Goal: Navigation & Orientation: Find specific page/section

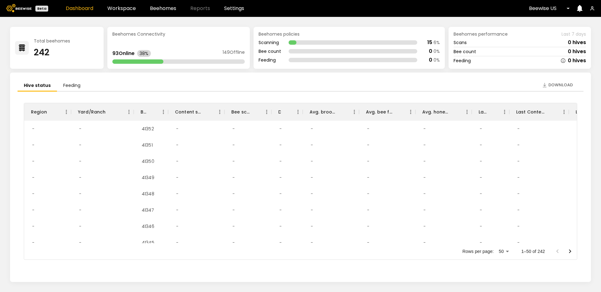
click at [179, 8] on div "Dashboard Workspace Beehomes Reports Settings" at bounding box center [155, 8] width 178 height 5
click at [176, 10] on div "Dashboard Workspace Beehomes Reports Settings" at bounding box center [155, 8] width 178 height 5
click at [173, 10] on link "Beehomes" at bounding box center [163, 8] width 26 height 5
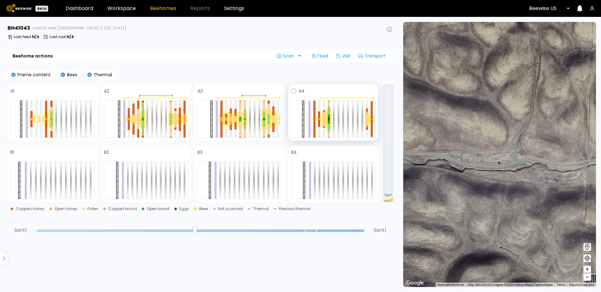
click at [371, 91] on span at bounding box center [340, 91] width 71 height 8
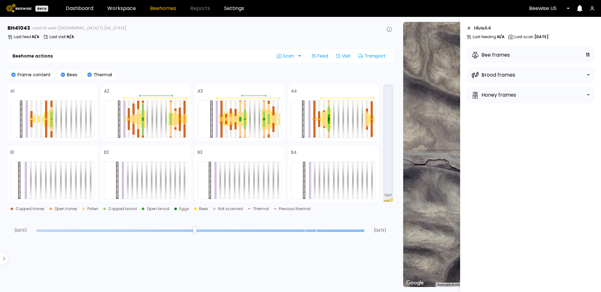
click at [74, 50] on div "Beehome actions Scan Feed Visit Transport" at bounding box center [201, 55] width 386 height 13
click at [59, 36] on p "Last visit : N/A" at bounding box center [61, 37] width 25 height 4
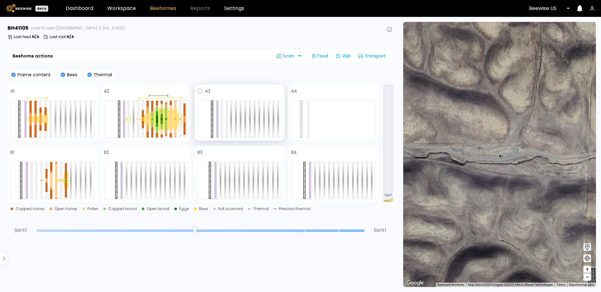
click at [237, 90] on span at bounding box center [245, 91] width 71 height 8
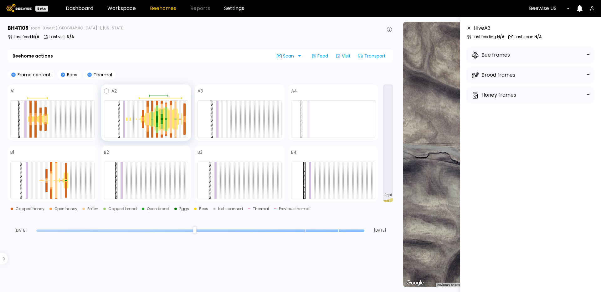
click at [135, 93] on span at bounding box center [152, 91] width 71 height 8
click at [223, 92] on span at bounding box center [245, 91] width 71 height 8
click at [156, 94] on span at bounding box center [152, 91] width 71 height 8
click at [233, 92] on span at bounding box center [245, 91] width 71 height 8
click at [162, 91] on span at bounding box center [152, 91] width 71 height 8
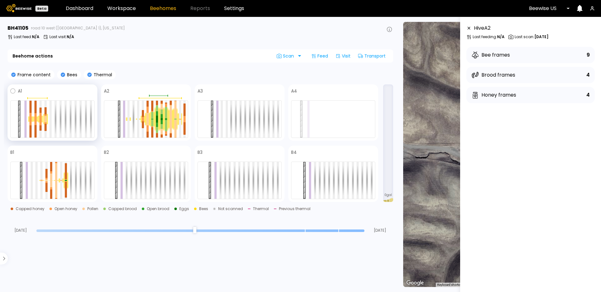
click at [64, 90] on span at bounding box center [58, 91] width 73 height 8
click at [231, 92] on span at bounding box center [245, 91] width 71 height 8
click at [164, 91] on span at bounding box center [152, 91] width 71 height 8
click at [220, 90] on span at bounding box center [245, 91] width 71 height 8
click at [220, 41] on div "BH 41105 road 10 west ([PERSON_NAME] 1), [US_STATE] Last feed : N/A Last visit …" at bounding box center [201, 33] width 386 height 18
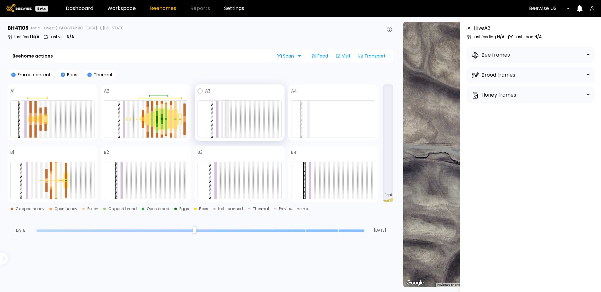
click at [226, 121] on div at bounding box center [227, 119] width 2 height 37
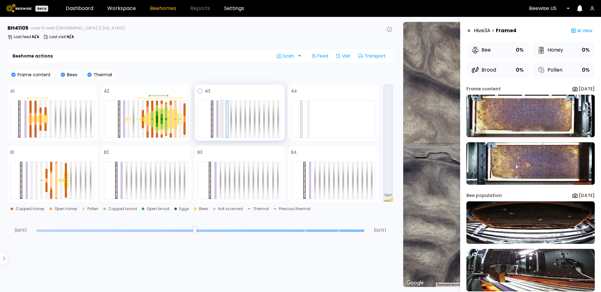
click at [222, 123] on div at bounding box center [222, 119] width 2 height 37
click at [228, 122] on div at bounding box center [240, 120] width 84 height 38
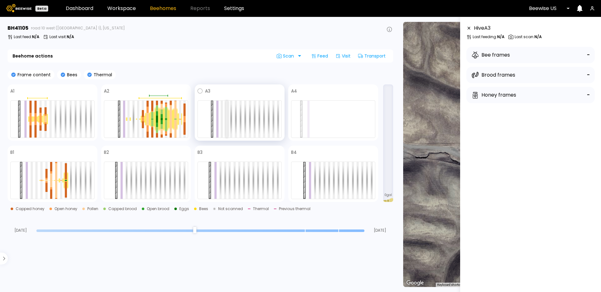
click at [226, 123] on div at bounding box center [227, 119] width 2 height 37
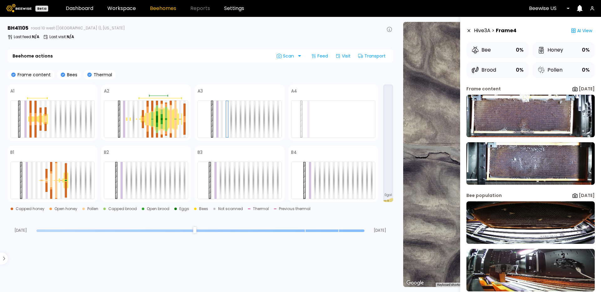
click at [239, 31] on div "BH [STREET_ADDRESS][PERSON_NAME][US_STATE]" at bounding box center [201, 28] width 386 height 8
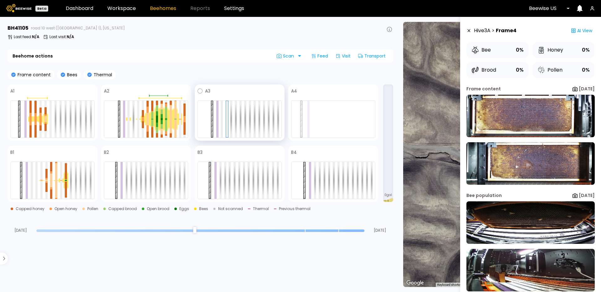
click at [216, 116] on div at bounding box center [217, 119] width 2 height 37
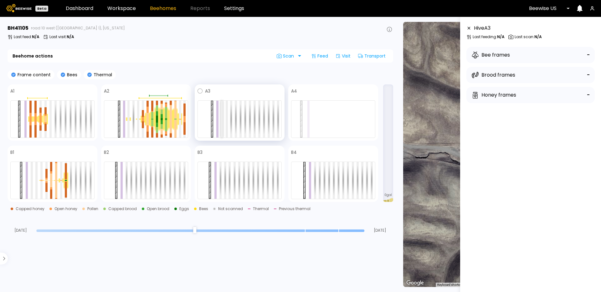
click at [221, 115] on div at bounding box center [222, 119] width 2 height 37
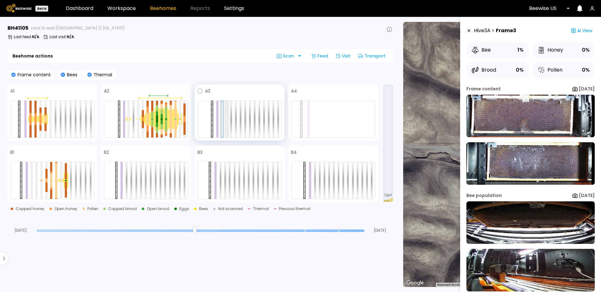
click at [226, 113] on div at bounding box center [227, 119] width 2 height 37
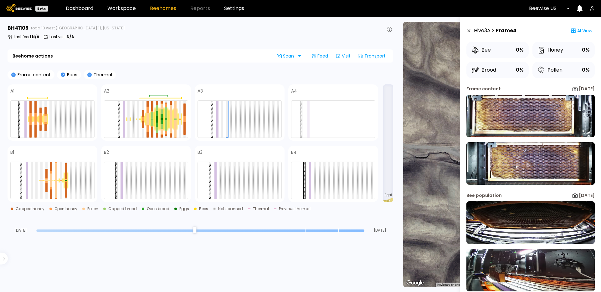
click at [255, 40] on div "BH 41105 road 10 west ([PERSON_NAME] 1), [US_STATE] Last feed : N/A Last visit …" at bounding box center [201, 33] width 386 height 18
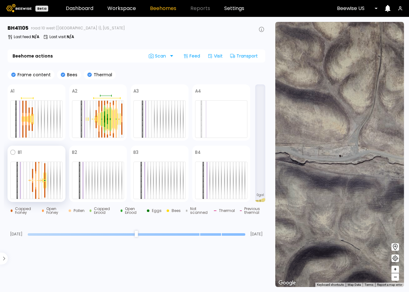
click at [45, 178] on div at bounding box center [44, 180] width 3 height 17
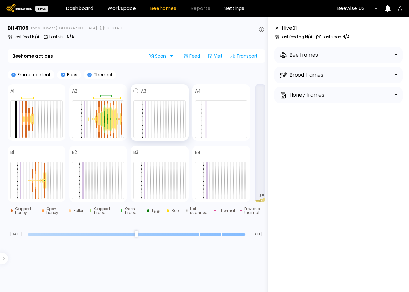
click at [161, 88] on span at bounding box center [165, 91] width 39 height 8
click at [151, 110] on div at bounding box center [151, 119] width 1 height 37
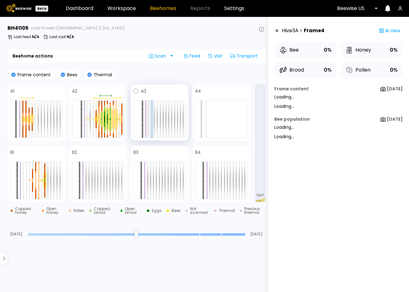
click at [149, 111] on div at bounding box center [148, 119] width 1 height 37
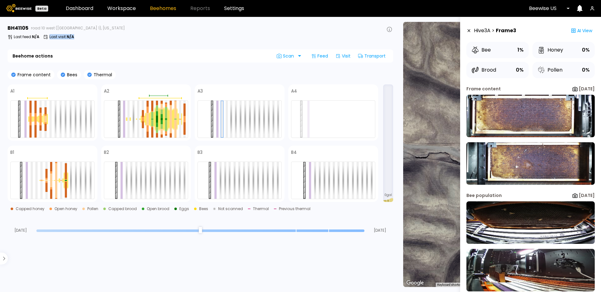
click at [215, 35] on div "Last feed : N/A Last visit : N/A" at bounding box center [201, 36] width 386 height 5
